Goal: Information Seeking & Learning: Learn about a topic

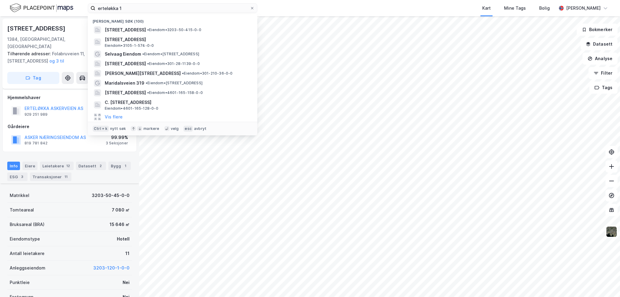
scroll to position [85, 0]
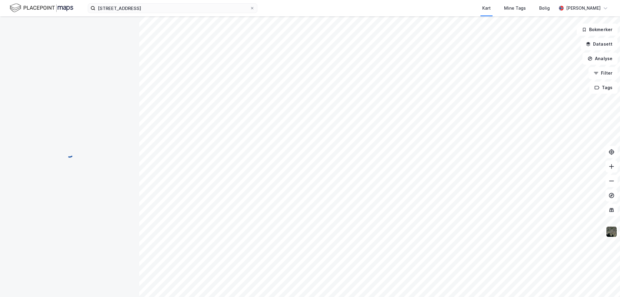
scroll to position [37, 0]
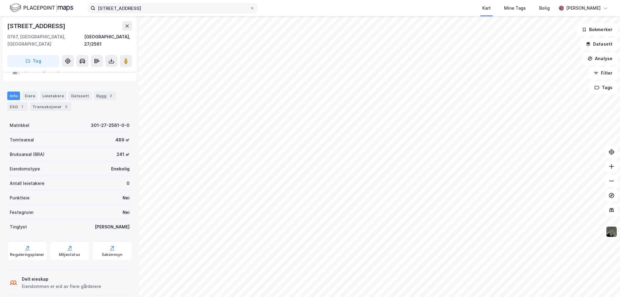
click at [132, 8] on input "[STREET_ADDRESS]" at bounding box center [172, 8] width 154 height 9
type input "a"
click at [25, 6] on img at bounding box center [42, 8] width 64 height 11
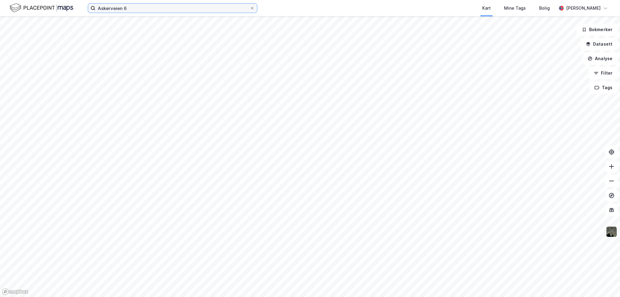
click at [122, 6] on input "Askerveien 6" at bounding box center [172, 8] width 154 height 9
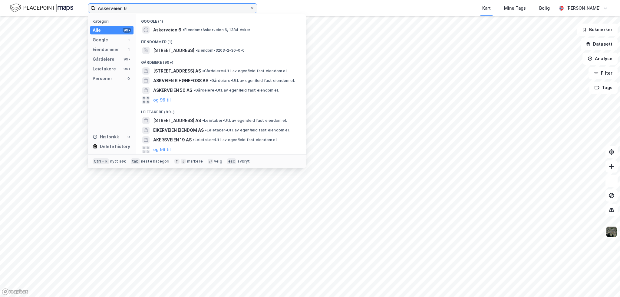
click at [126, 6] on input "Askerveien 6" at bounding box center [172, 8] width 154 height 9
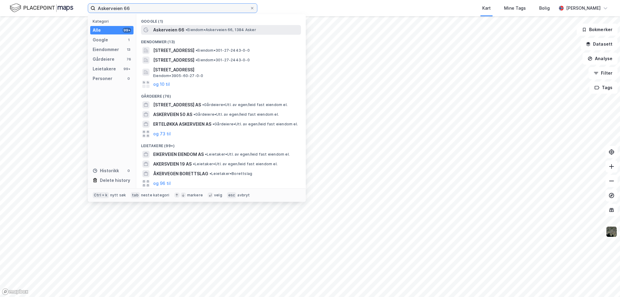
type input "Askerveien 66"
click at [214, 32] on span "• Eiendom • [STREET_ADDRESS] Asker" at bounding box center [220, 30] width 70 height 5
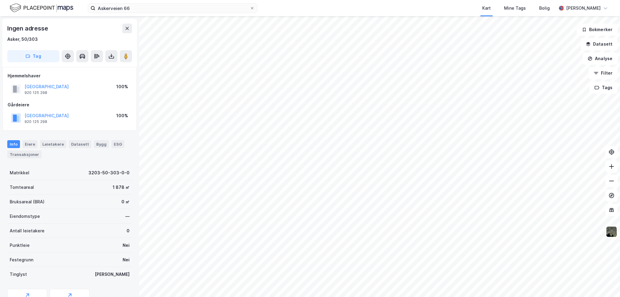
scroll to position [30, 0]
